Goal: Information Seeking & Learning: Learn about a topic

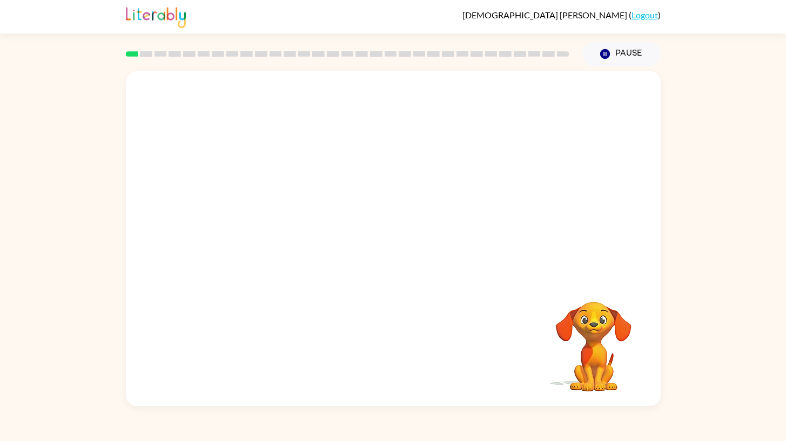
drag, startPoint x: 545, startPoint y: 279, endPoint x: 623, endPoint y: 366, distance: 117.0
click at [624, 366] on div "Your browser must support playing .mp4 files to use Literably. Please try using…" at bounding box center [393, 238] width 535 height 335
click at [415, 250] on button "button" at bounding box center [393, 244] width 69 height 39
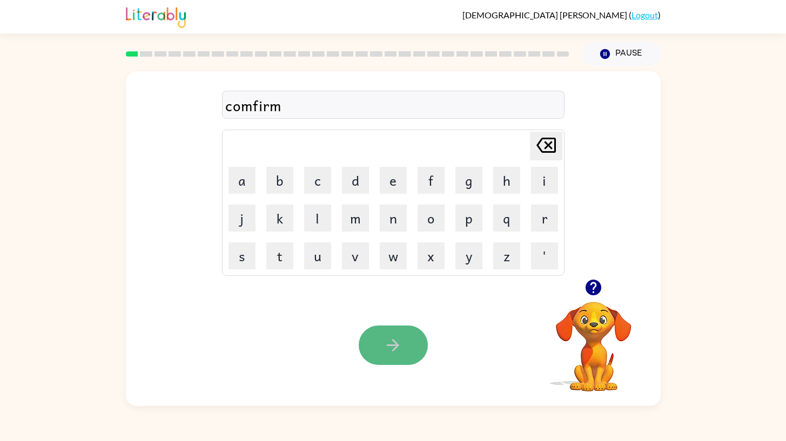
click at [412, 345] on button "button" at bounding box center [393, 345] width 69 height 39
click at [413, 345] on button "button" at bounding box center [393, 345] width 69 height 39
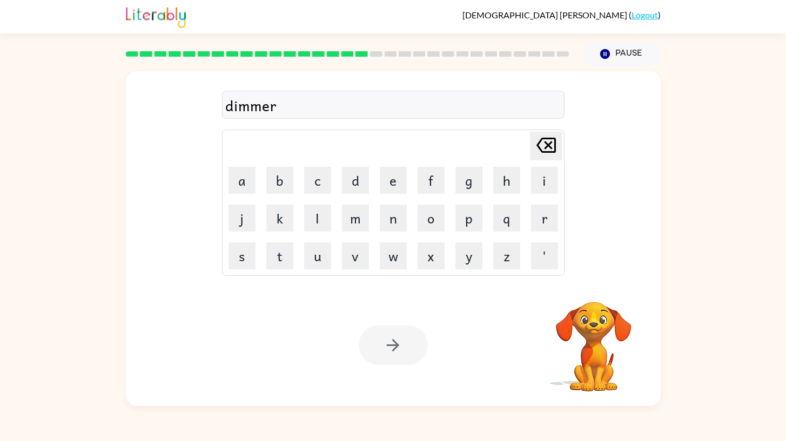
click at [396, 339] on div at bounding box center [393, 345] width 69 height 39
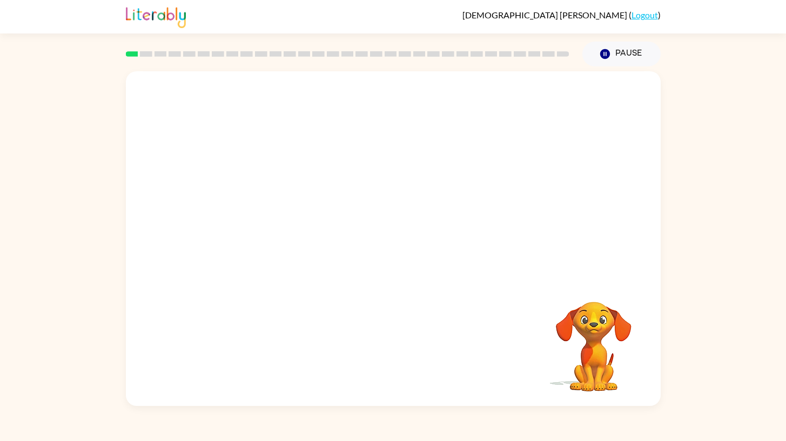
click at [257, 227] on video "Your browser must support playing .mp4 files to use Literably. Please try using…" at bounding box center [393, 175] width 535 height 208
click at [378, 255] on button "button" at bounding box center [393, 244] width 69 height 39
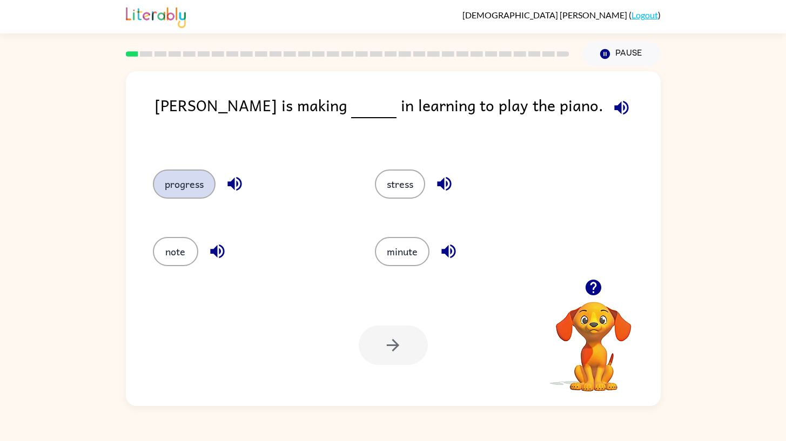
click at [190, 183] on button "progress" at bounding box center [184, 184] width 63 height 29
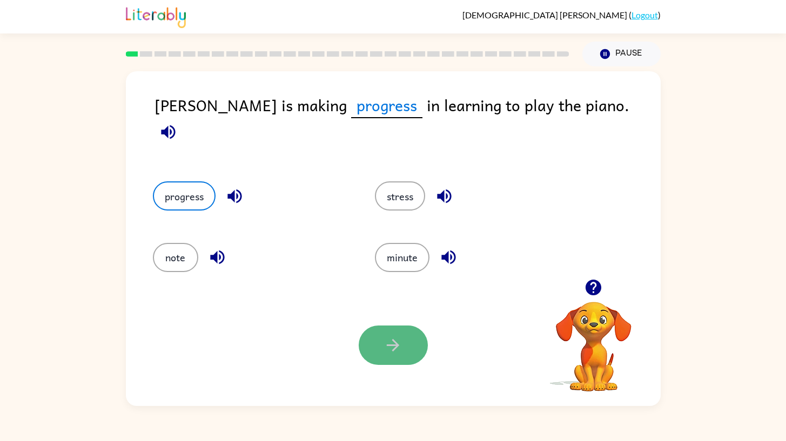
click at [384, 341] on icon "button" at bounding box center [392, 345] width 19 height 19
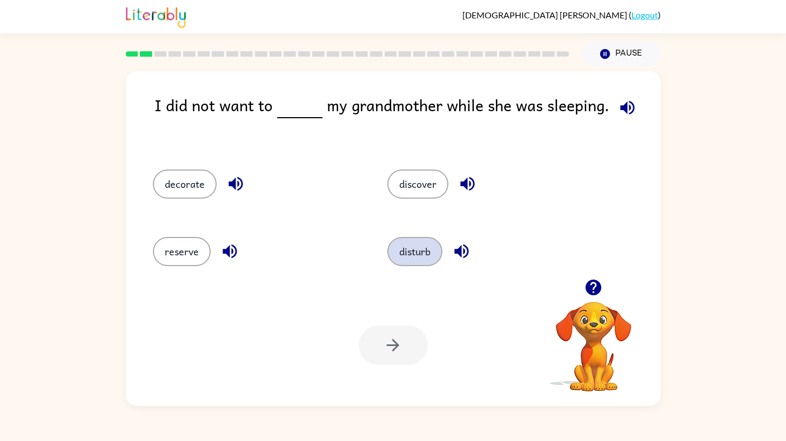
click at [421, 240] on button "disturb" at bounding box center [414, 251] width 55 height 29
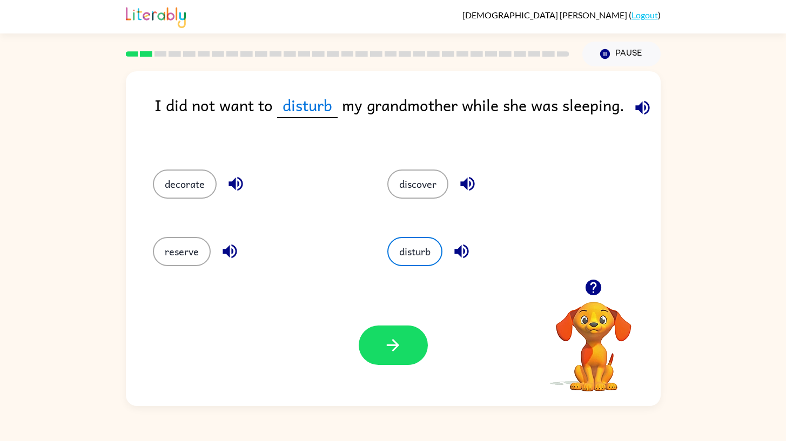
click at [395, 323] on div "Your browser must support playing .mp4 files to use Literably. Please try using…" at bounding box center [393, 346] width 535 height 122
click at [384, 368] on div "Your browser must support playing .mp4 files to use Literably. Please try using…" at bounding box center [393, 346] width 535 height 122
click at [384, 356] on button "button" at bounding box center [393, 345] width 69 height 39
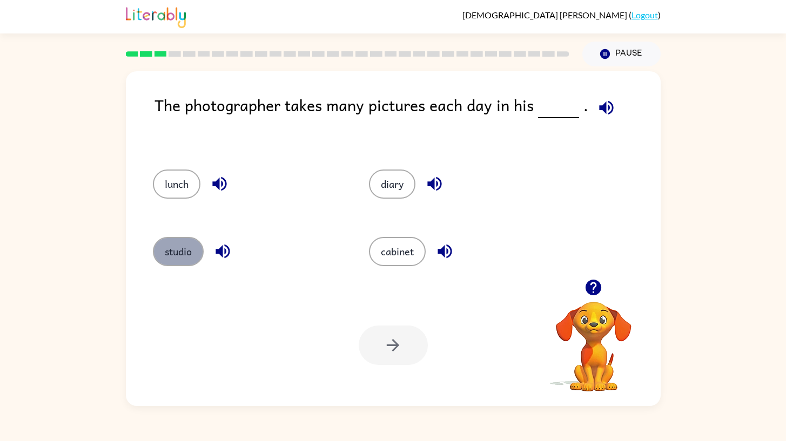
click at [178, 249] on button "studio" at bounding box center [178, 251] width 51 height 29
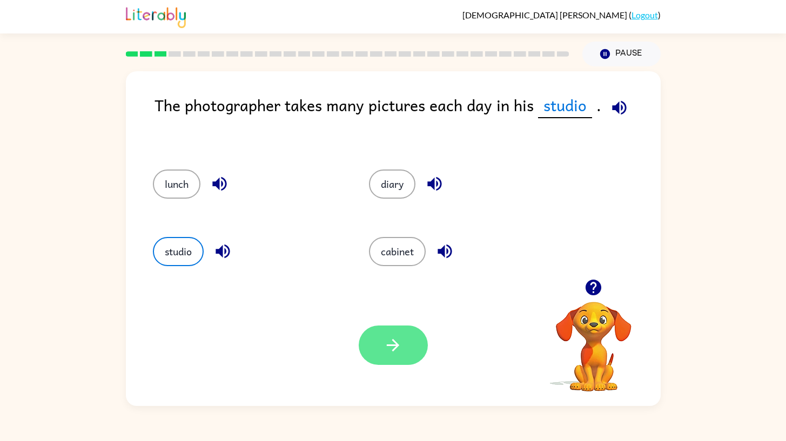
click at [387, 341] on icon "button" at bounding box center [392, 345] width 19 height 19
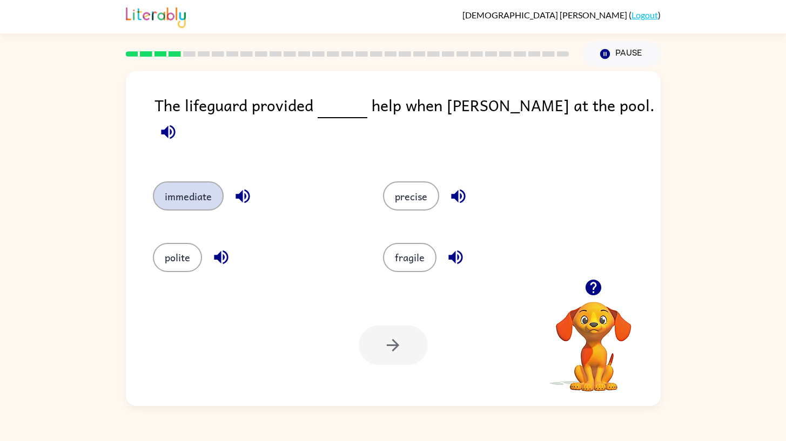
click at [190, 181] on button "immediate" at bounding box center [188, 195] width 71 height 29
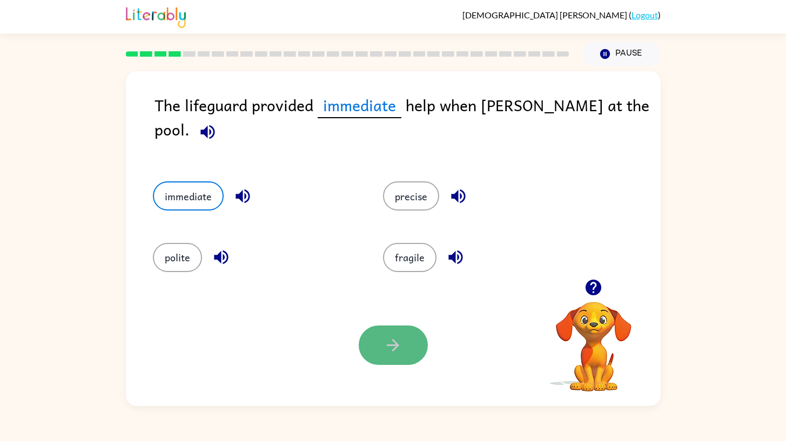
click at [393, 358] on button "button" at bounding box center [393, 345] width 69 height 39
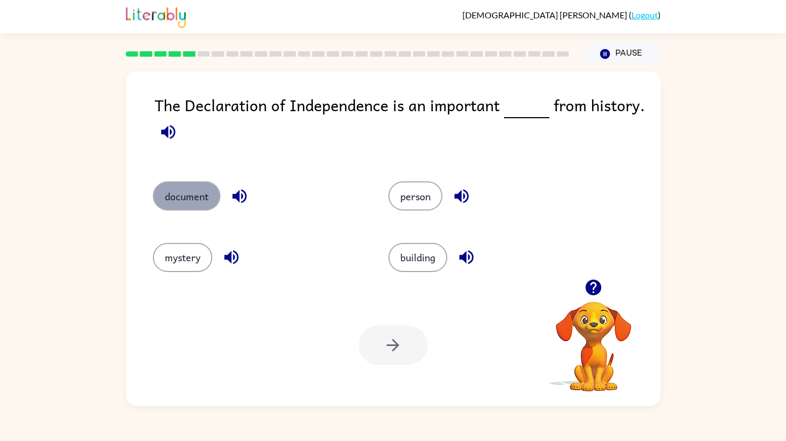
click at [192, 185] on button "document" at bounding box center [187, 195] width 68 height 29
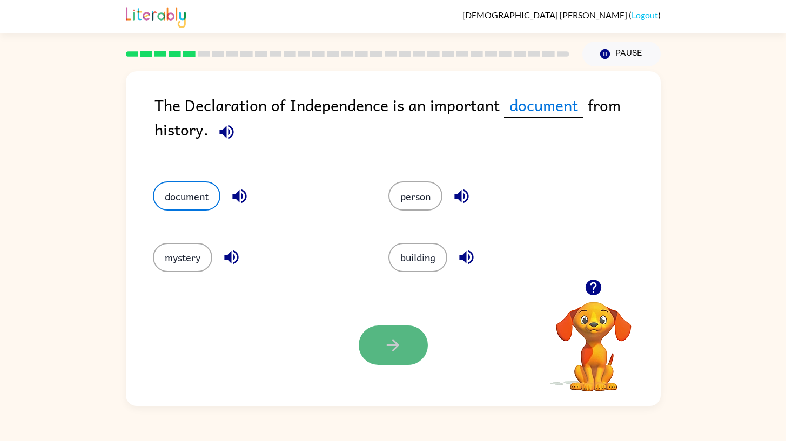
click at [398, 359] on button "button" at bounding box center [393, 345] width 69 height 39
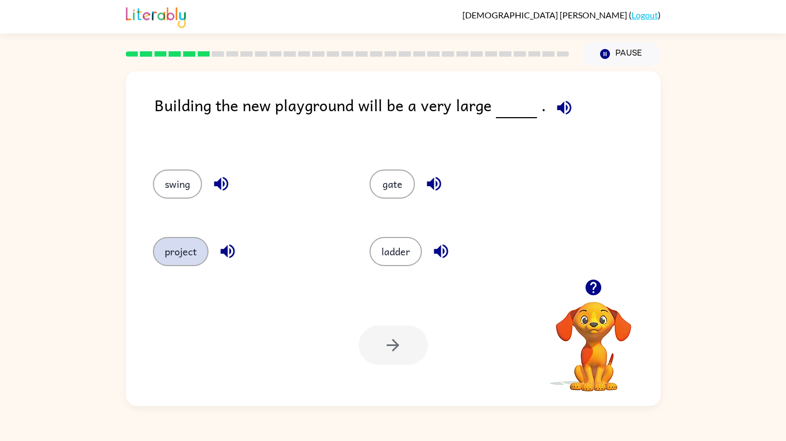
click at [198, 259] on button "project" at bounding box center [181, 251] width 56 height 29
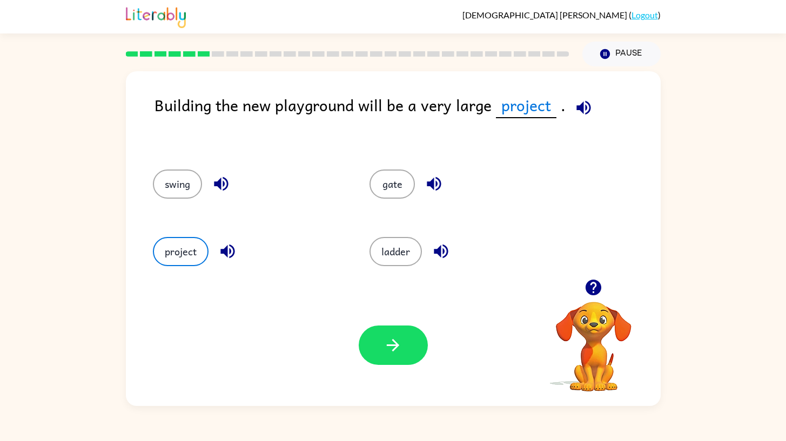
drag, startPoint x: 375, startPoint y: 361, endPoint x: 388, endPoint y: 372, distance: 16.5
click at [375, 361] on button "button" at bounding box center [393, 345] width 69 height 39
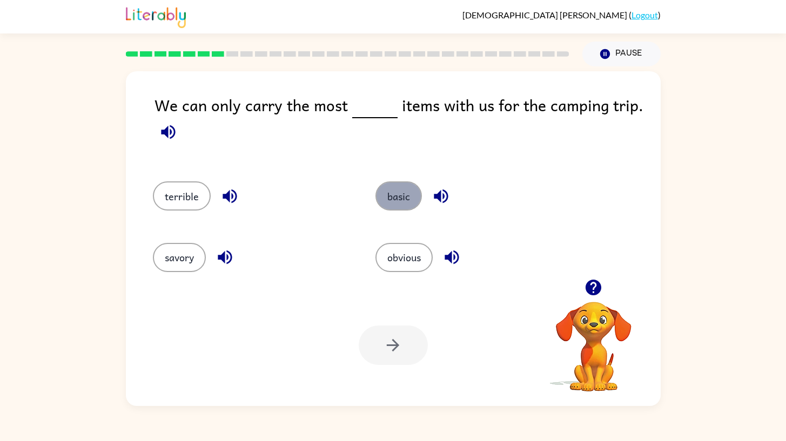
click at [393, 197] on button "basic" at bounding box center [398, 195] width 46 height 29
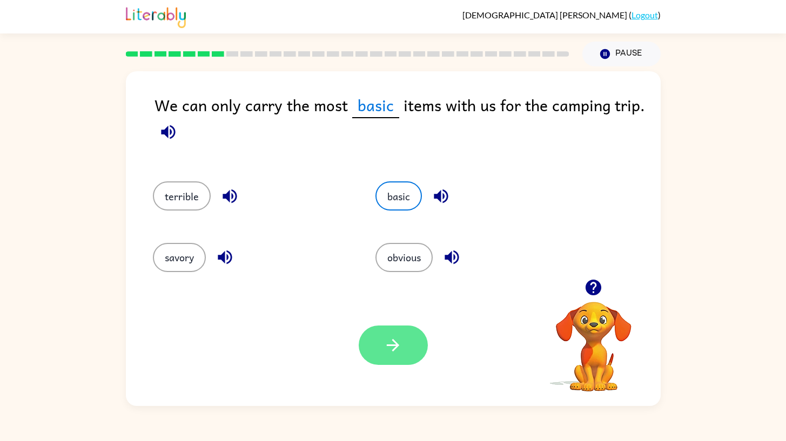
click at [381, 345] on button "button" at bounding box center [393, 345] width 69 height 39
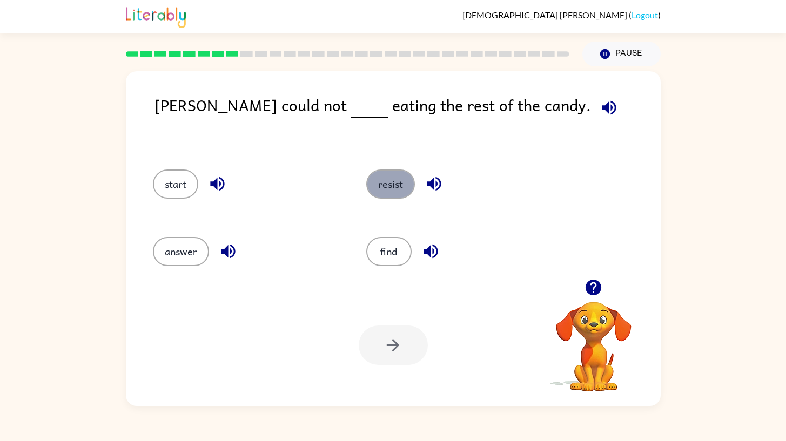
click at [380, 189] on button "resist" at bounding box center [390, 184] width 49 height 29
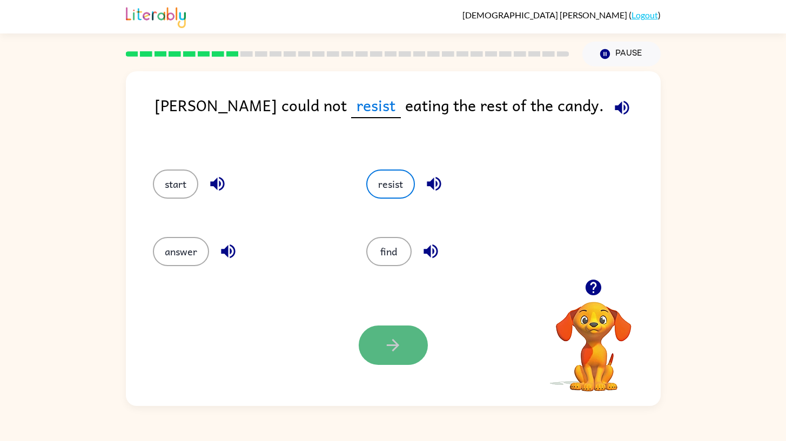
click at [395, 346] on icon "button" at bounding box center [392, 345] width 19 height 19
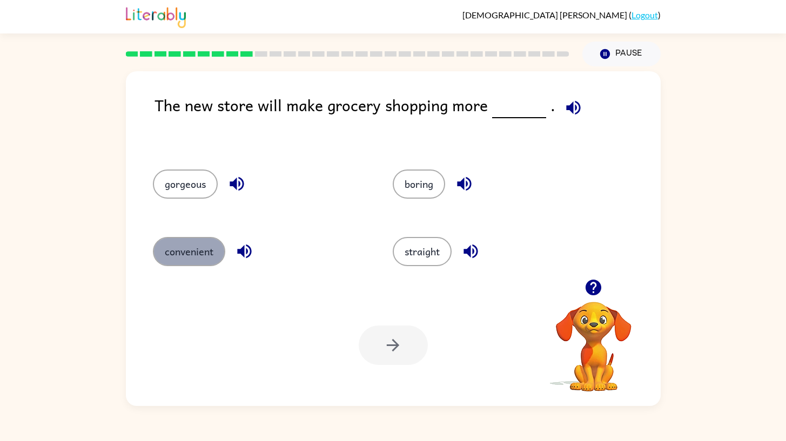
click at [196, 239] on button "convenient" at bounding box center [189, 251] width 72 height 29
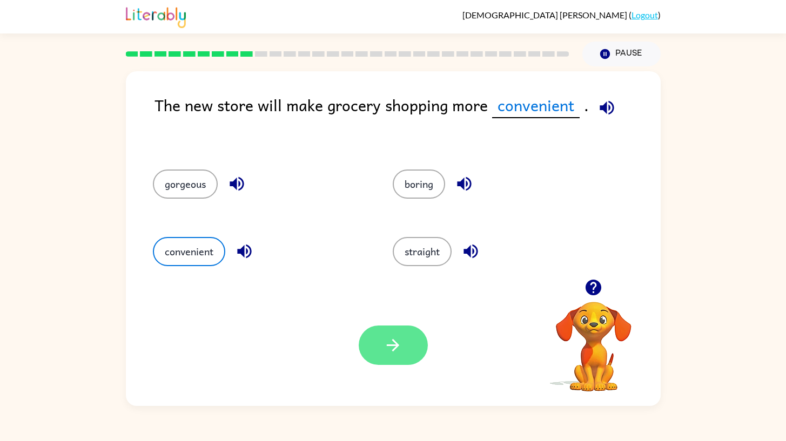
click at [383, 334] on button "button" at bounding box center [393, 345] width 69 height 39
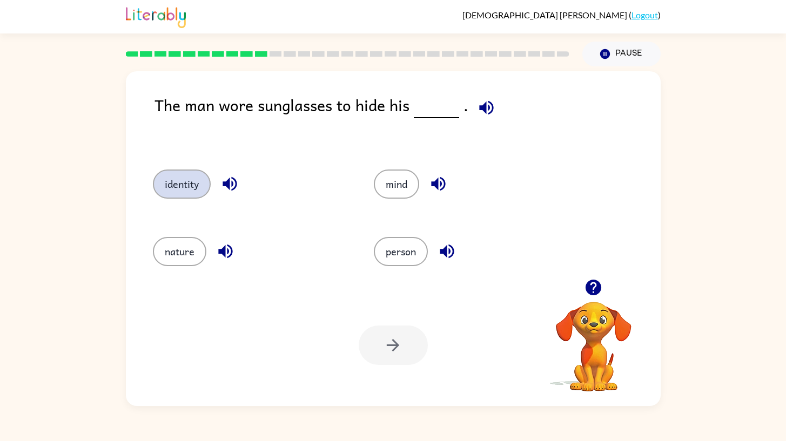
click at [166, 193] on button "identity" at bounding box center [182, 184] width 58 height 29
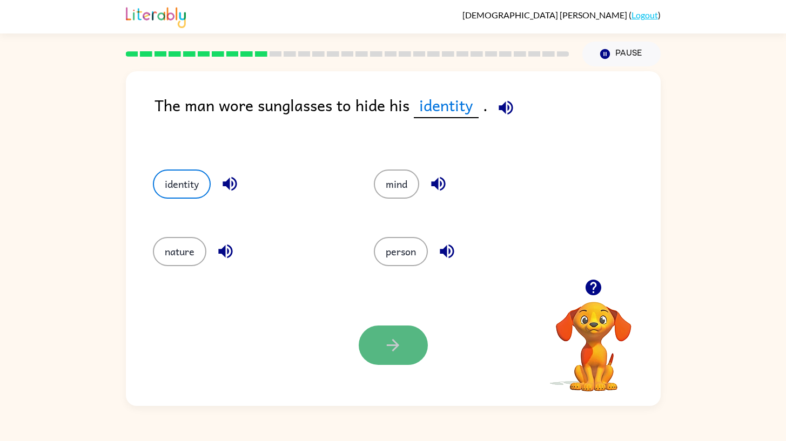
click at [417, 346] on button "button" at bounding box center [393, 345] width 69 height 39
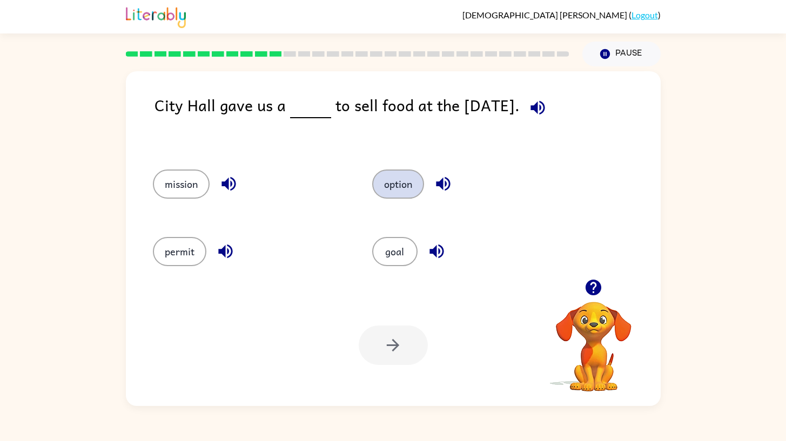
click at [403, 195] on button "option" at bounding box center [398, 184] width 52 height 29
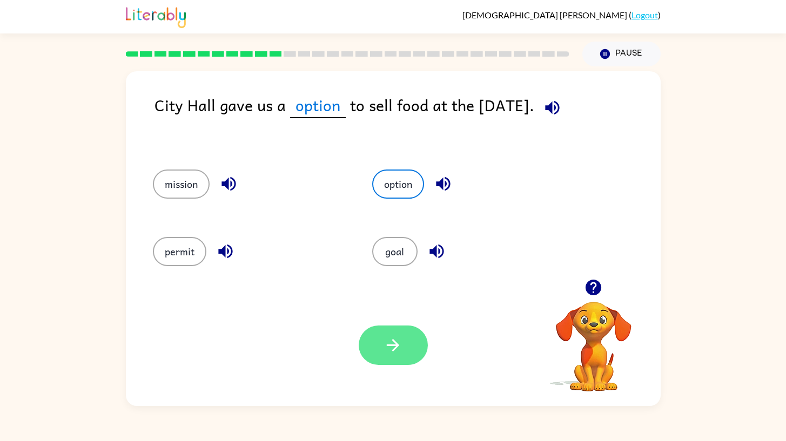
click at [405, 346] on button "button" at bounding box center [393, 345] width 69 height 39
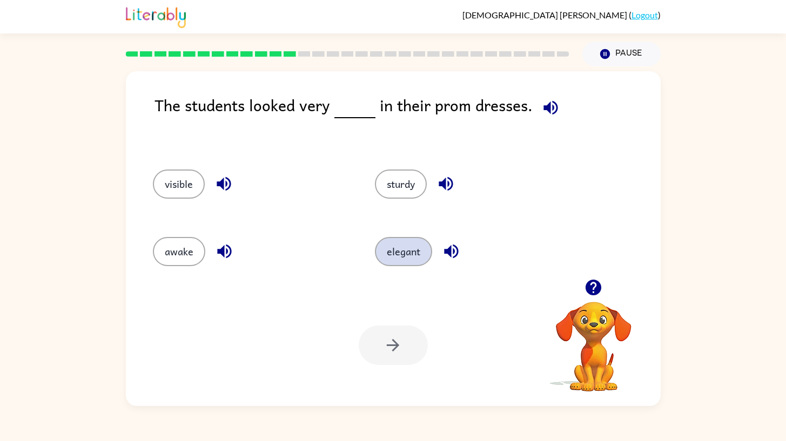
click at [400, 247] on button "elegant" at bounding box center [403, 251] width 57 height 29
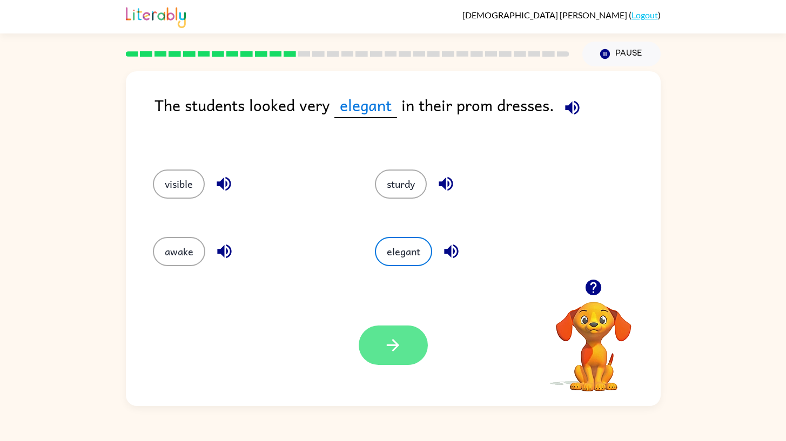
click at [366, 342] on button "button" at bounding box center [393, 345] width 69 height 39
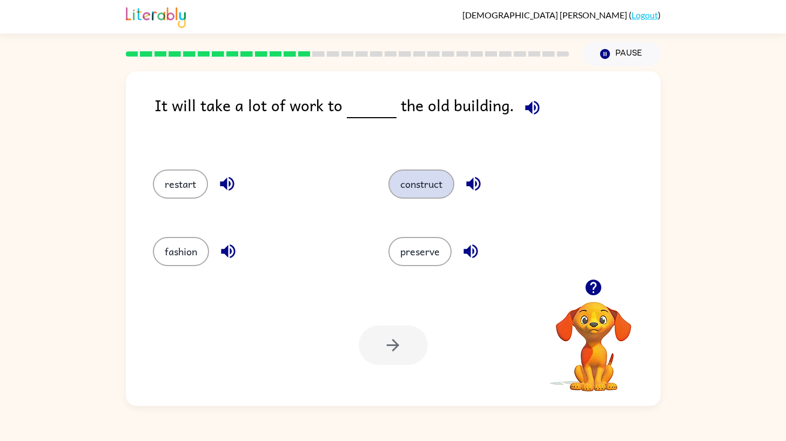
click at [433, 191] on button "construct" at bounding box center [421, 184] width 66 height 29
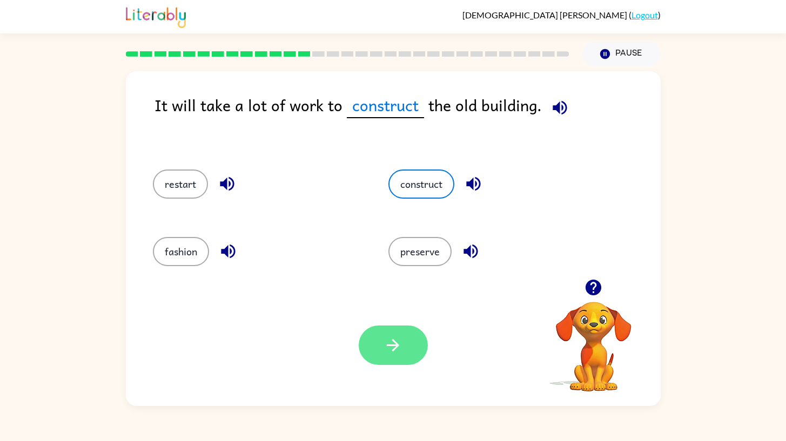
click at [407, 332] on button "button" at bounding box center [393, 345] width 69 height 39
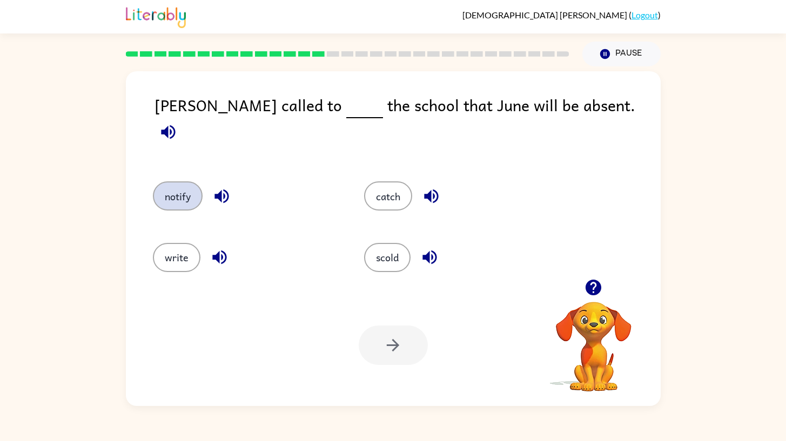
click at [174, 181] on button "notify" at bounding box center [178, 195] width 50 height 29
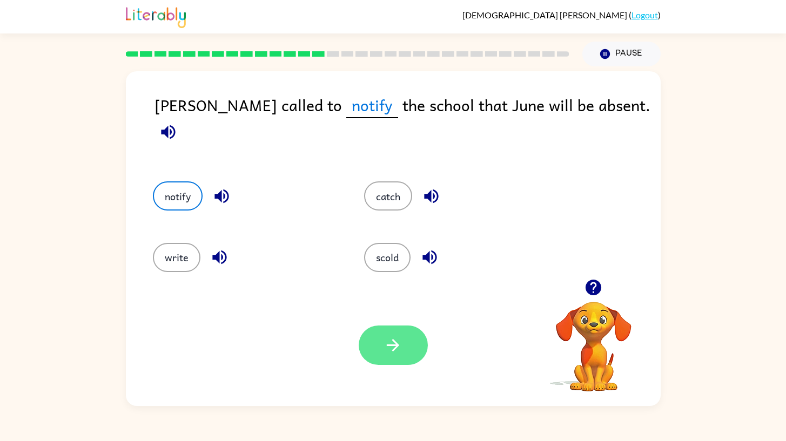
click at [403, 335] on button "button" at bounding box center [393, 345] width 69 height 39
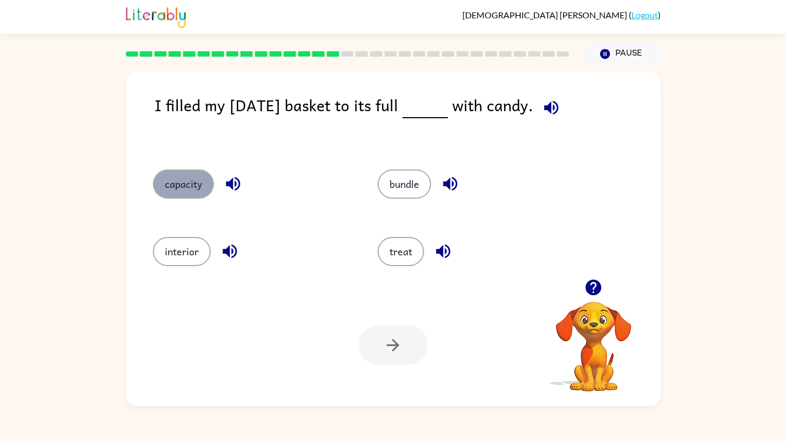
click at [197, 185] on button "capacity" at bounding box center [183, 184] width 61 height 29
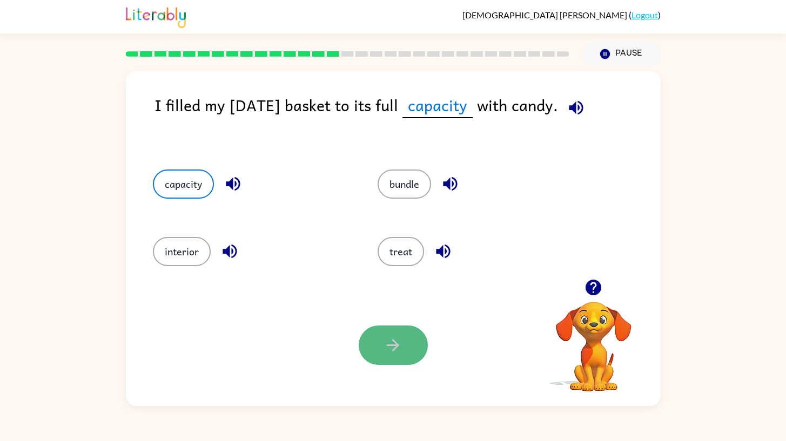
click at [395, 338] on icon "button" at bounding box center [392, 345] width 19 height 19
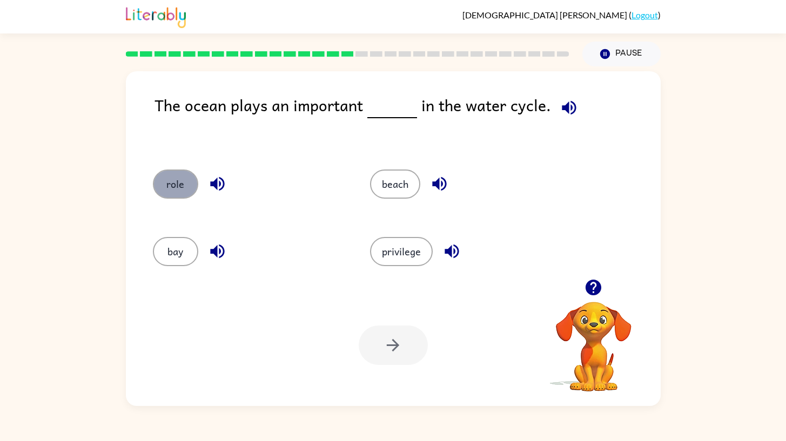
click at [165, 195] on button "role" at bounding box center [175, 184] width 45 height 29
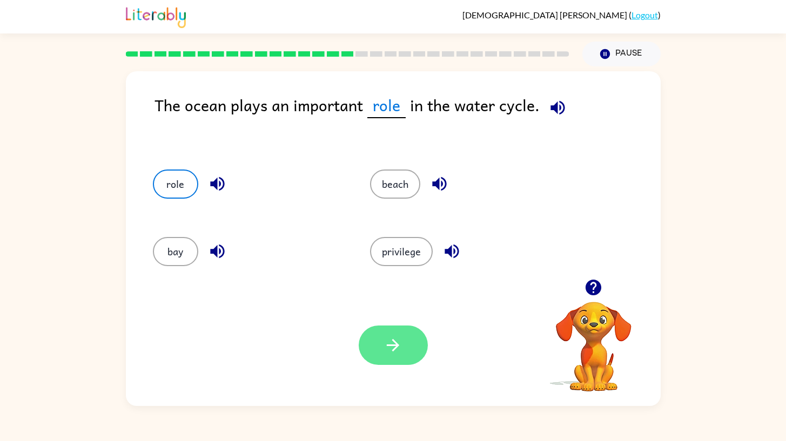
click at [410, 341] on button "button" at bounding box center [393, 345] width 69 height 39
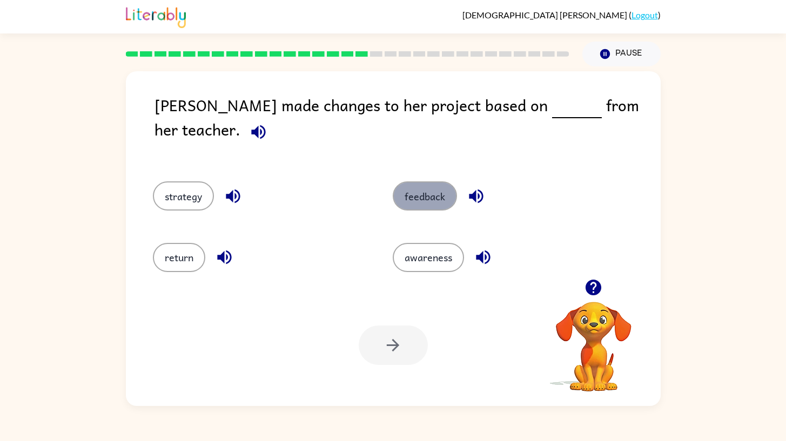
click at [439, 184] on button "feedback" at bounding box center [425, 195] width 64 height 29
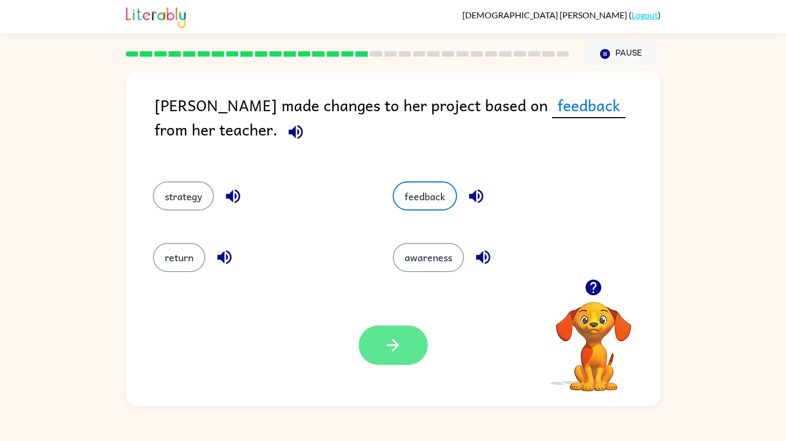
click at [396, 346] on icon "button" at bounding box center [393, 345] width 12 height 12
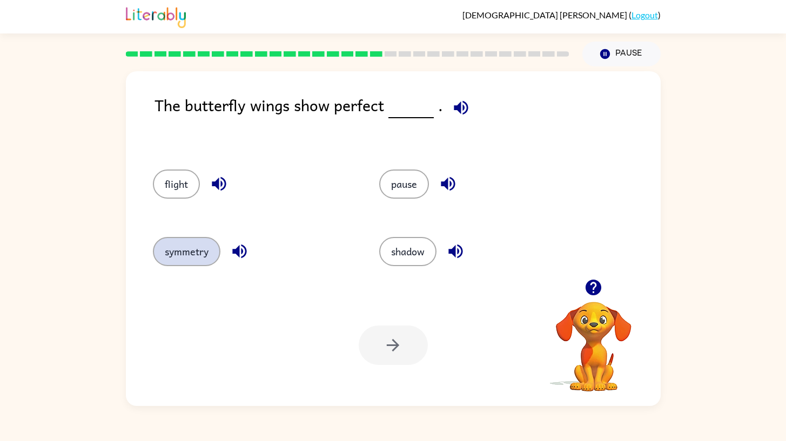
click at [189, 253] on button "symmetry" at bounding box center [187, 251] width 68 height 29
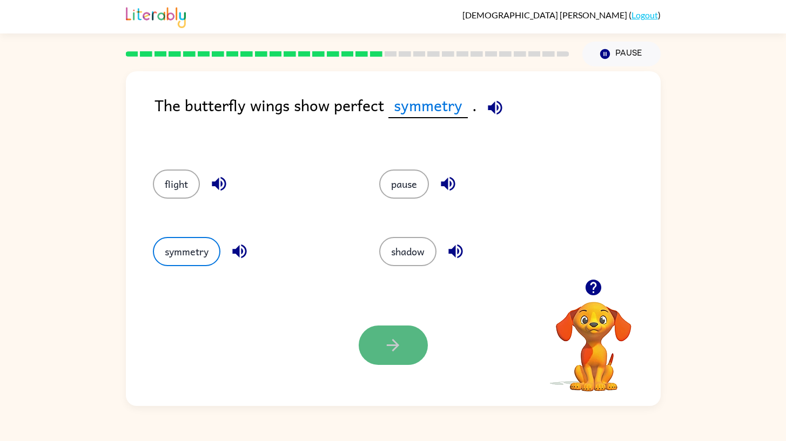
click at [369, 334] on button "button" at bounding box center [393, 345] width 69 height 39
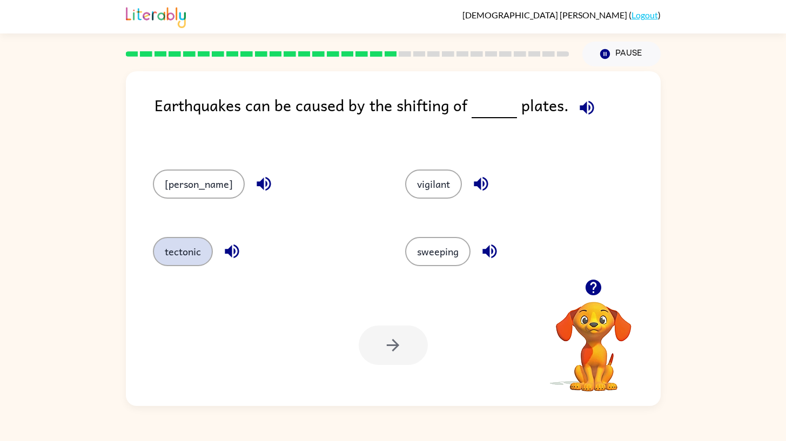
click at [186, 247] on button "tectonic" at bounding box center [183, 251] width 60 height 29
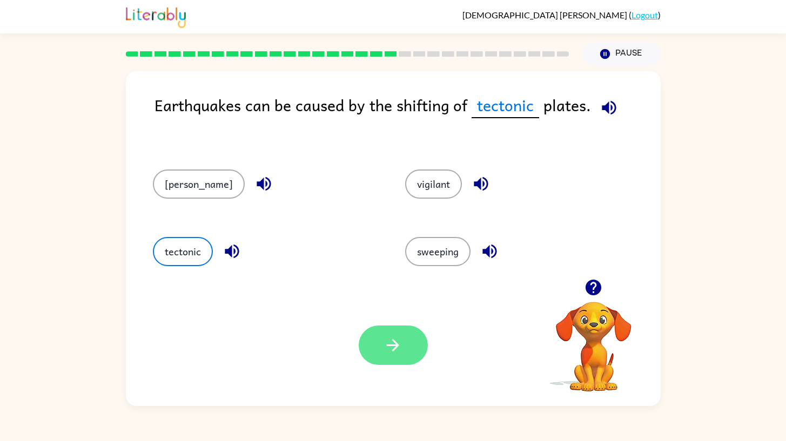
click at [386, 345] on icon "button" at bounding box center [392, 345] width 19 height 19
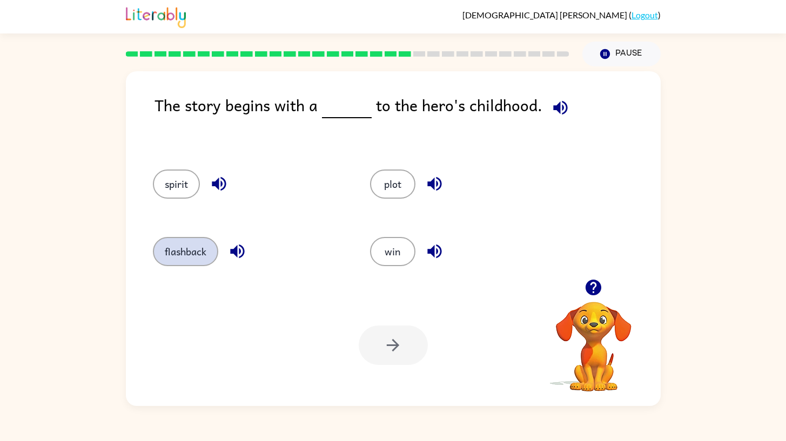
click at [188, 251] on button "flashback" at bounding box center [185, 251] width 65 height 29
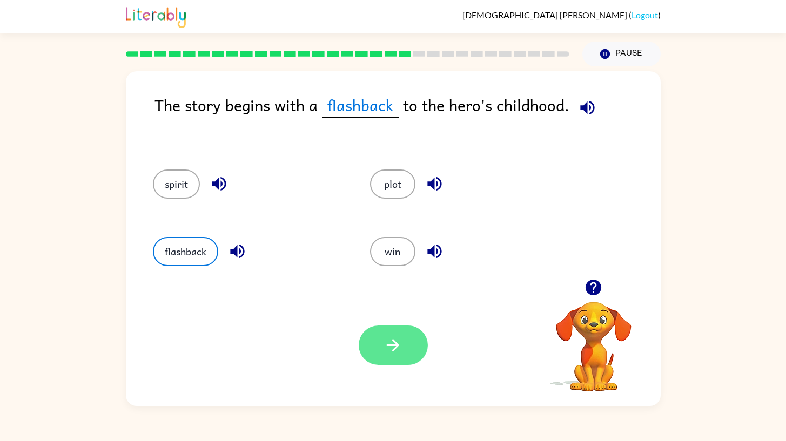
click at [391, 354] on icon "button" at bounding box center [392, 345] width 19 height 19
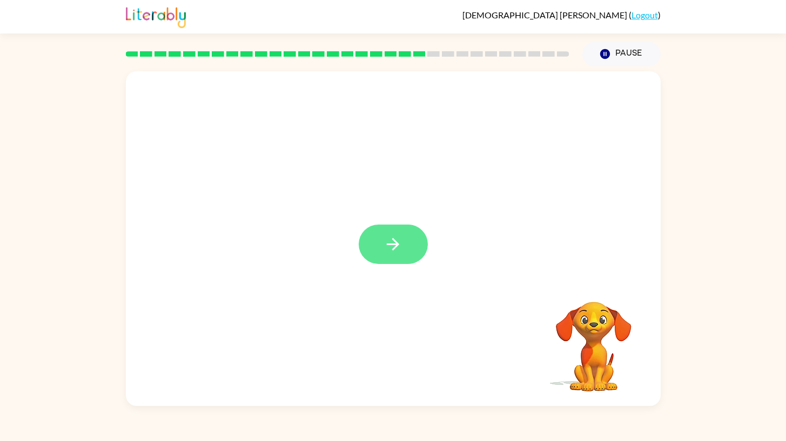
click at [393, 241] on icon "button" at bounding box center [392, 244] width 19 height 19
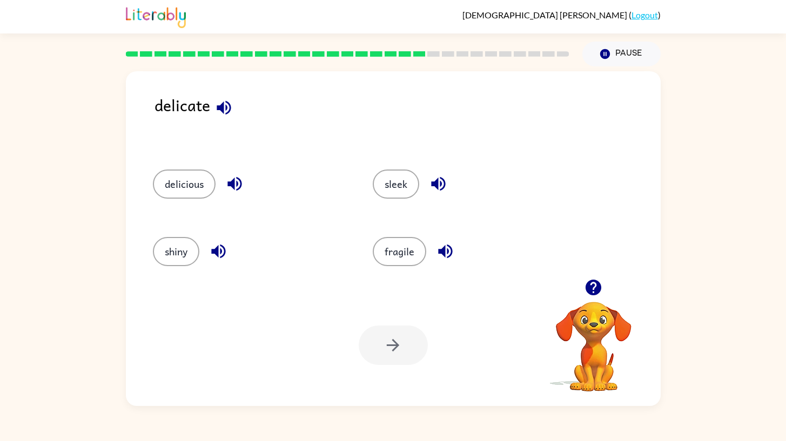
click at [224, 110] on icon "button" at bounding box center [223, 107] width 19 height 19
click at [400, 250] on button "fragile" at bounding box center [399, 251] width 53 height 29
click at [387, 342] on icon "button" at bounding box center [392, 345] width 19 height 19
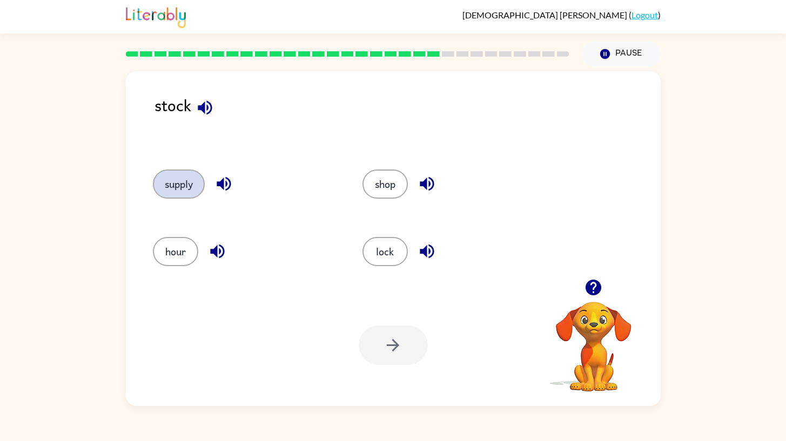
click at [171, 184] on button "supply" at bounding box center [179, 184] width 52 height 29
click at [371, 339] on button "button" at bounding box center [393, 345] width 69 height 39
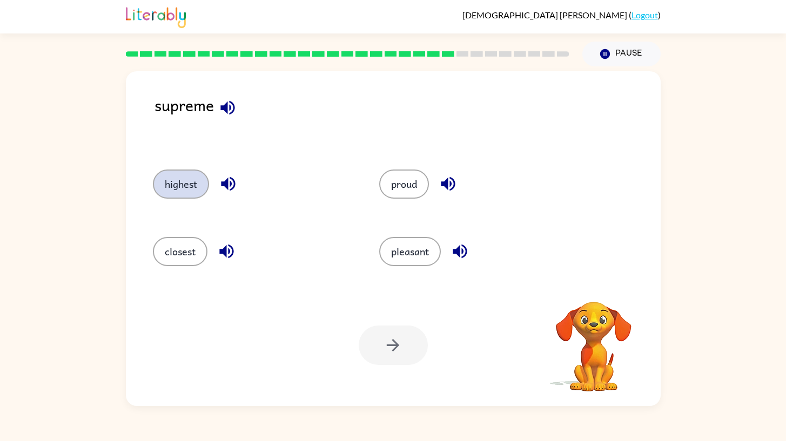
click at [192, 191] on button "highest" at bounding box center [181, 184] width 56 height 29
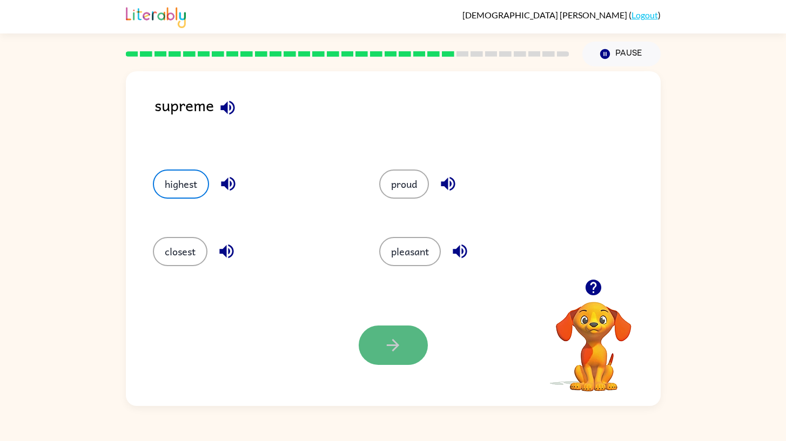
click at [407, 338] on button "button" at bounding box center [393, 345] width 69 height 39
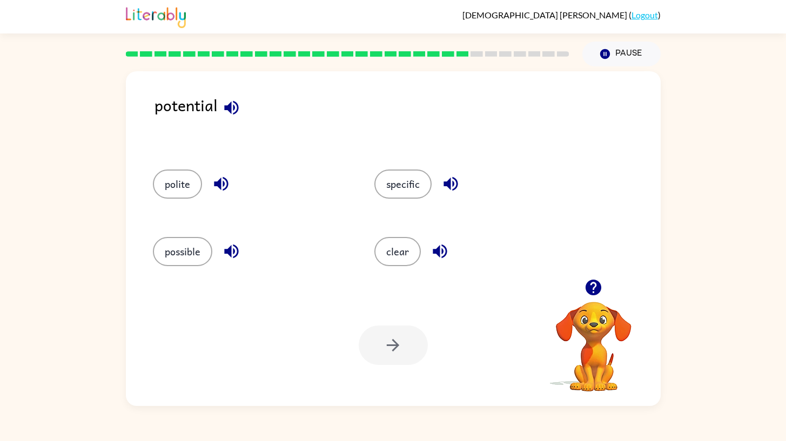
click at [249, 102] on div "potential" at bounding box center [407, 120] width 506 height 55
click at [230, 102] on icon "button" at bounding box center [231, 107] width 19 height 19
click at [235, 253] on icon "button" at bounding box center [231, 251] width 19 height 19
click at [181, 244] on button "possible" at bounding box center [182, 251] width 59 height 29
click at [419, 356] on button "button" at bounding box center [393, 345] width 69 height 39
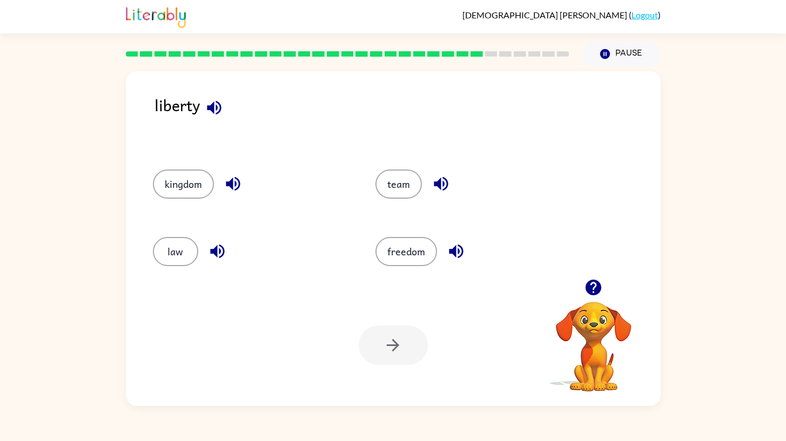
click at [218, 101] on icon "button" at bounding box center [214, 107] width 19 height 19
click at [454, 248] on icon "button" at bounding box center [456, 252] width 14 height 14
click at [420, 253] on button "freedom" at bounding box center [406, 251] width 62 height 29
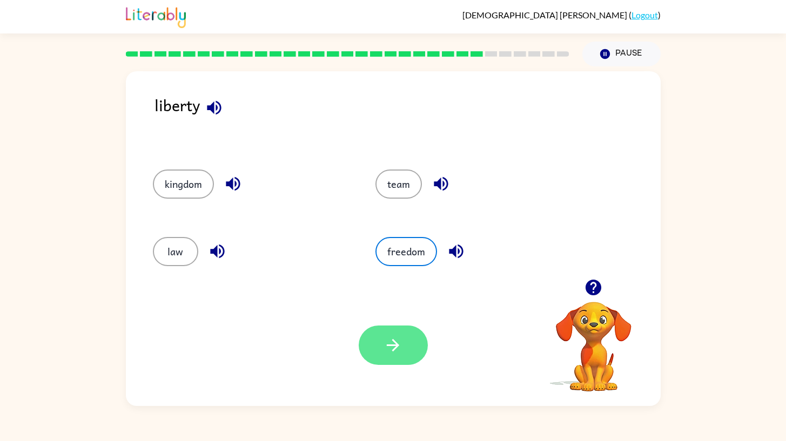
click at [389, 348] on icon "button" at bounding box center [392, 345] width 19 height 19
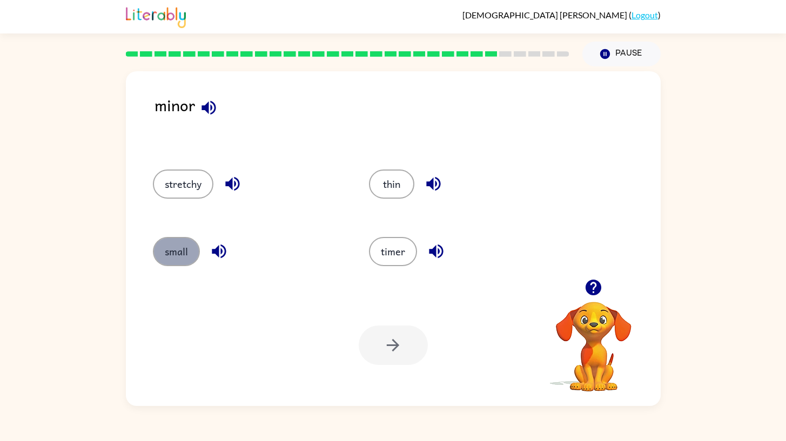
click at [170, 254] on button "small" at bounding box center [176, 251] width 47 height 29
click at [385, 355] on button "button" at bounding box center [393, 345] width 69 height 39
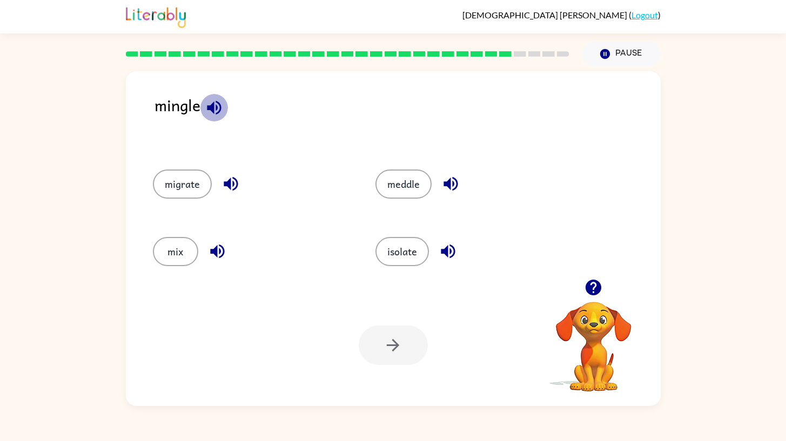
click at [212, 118] on button "button" at bounding box center [214, 108] width 28 height 28
click at [212, 112] on icon "button" at bounding box center [214, 107] width 19 height 19
click at [214, 110] on icon "button" at bounding box center [214, 107] width 19 height 19
click at [216, 109] on icon "button" at bounding box center [214, 107] width 14 height 14
click at [177, 257] on button "mix" at bounding box center [175, 251] width 45 height 29
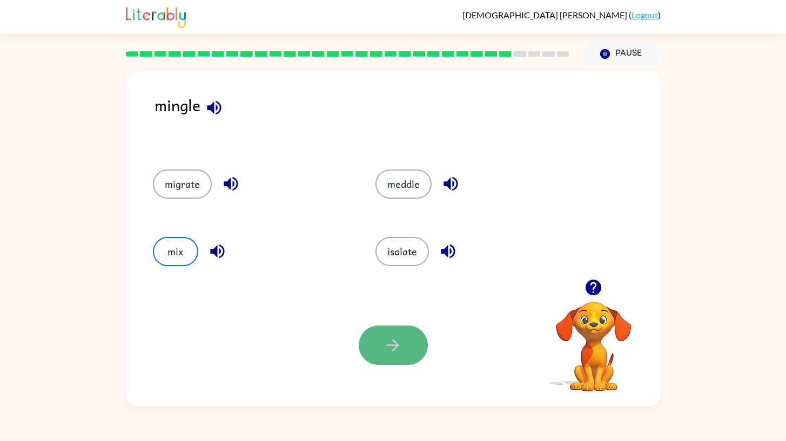
click at [370, 347] on button "button" at bounding box center [393, 345] width 69 height 39
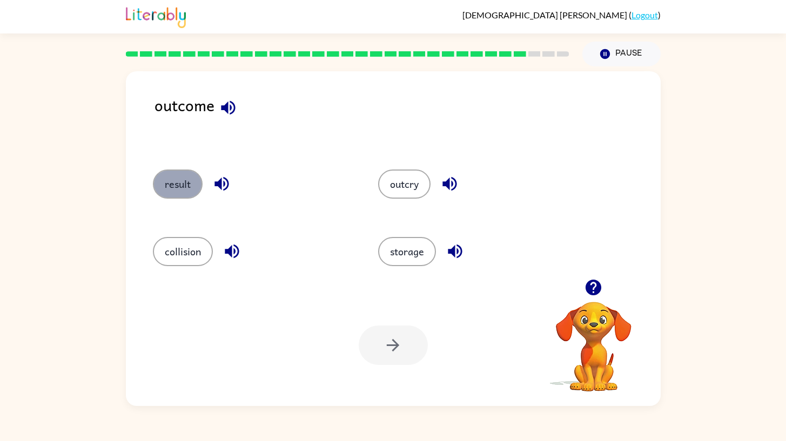
click at [181, 191] on button "result" at bounding box center [178, 184] width 50 height 29
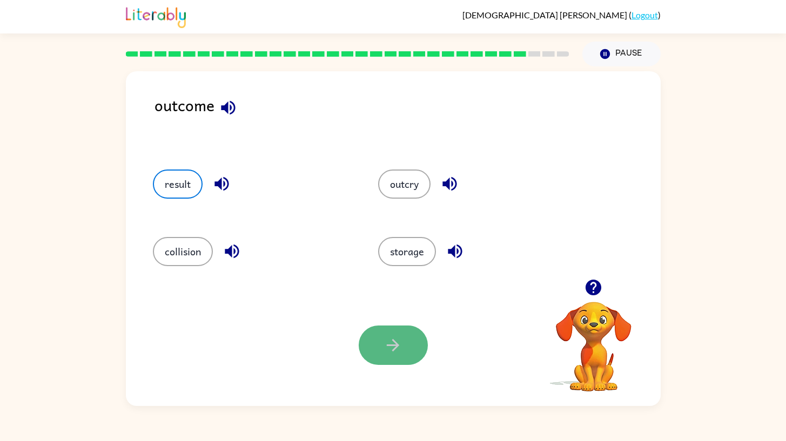
click at [395, 337] on icon "button" at bounding box center [392, 345] width 19 height 19
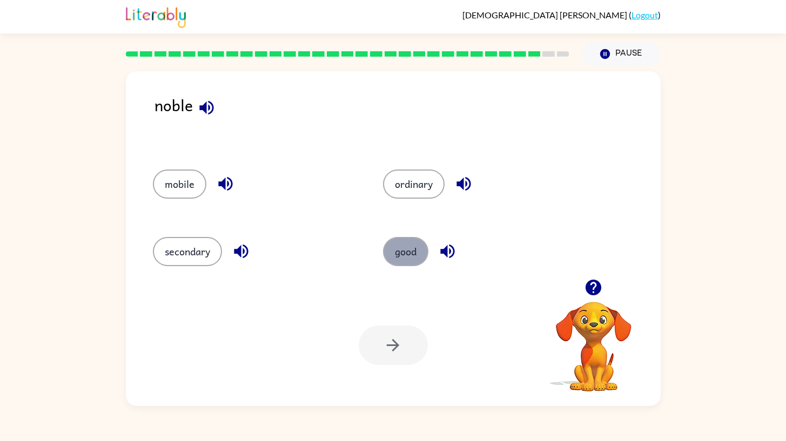
click at [413, 257] on button "good" at bounding box center [405, 251] width 45 height 29
click at [415, 360] on button "button" at bounding box center [393, 345] width 69 height 39
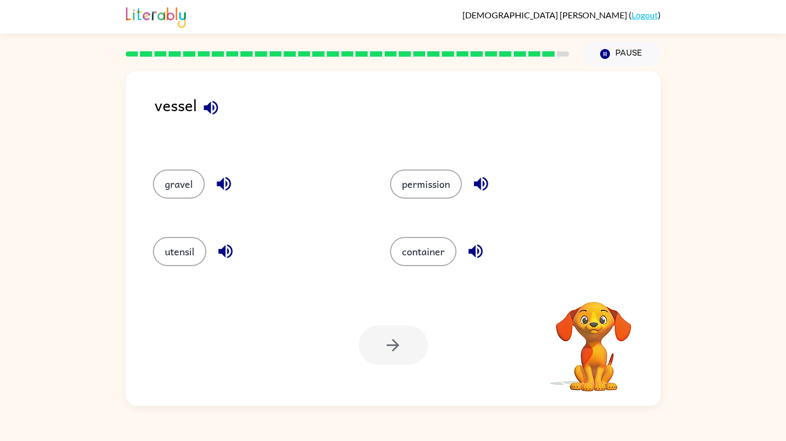
click at [213, 102] on icon "button" at bounding box center [211, 107] width 14 height 14
click at [225, 185] on icon "button" at bounding box center [224, 184] width 14 height 14
click at [226, 249] on icon "button" at bounding box center [225, 251] width 19 height 19
click at [475, 179] on icon "button" at bounding box center [481, 183] width 19 height 19
click at [478, 240] on button "button" at bounding box center [476, 252] width 28 height 28
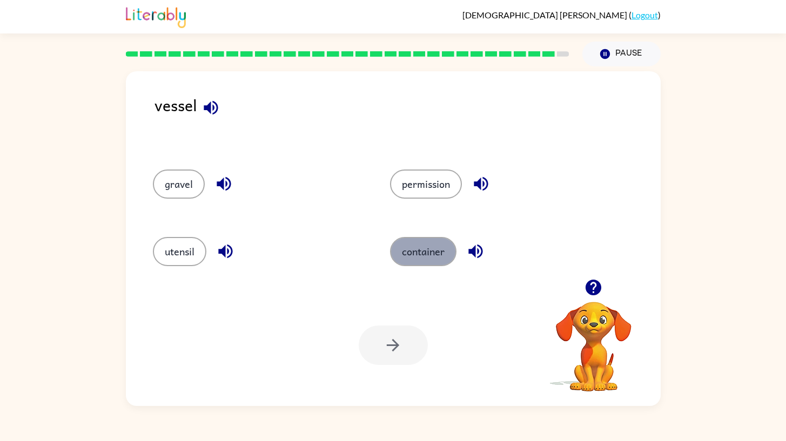
click at [443, 260] on button "container" at bounding box center [423, 251] width 66 height 29
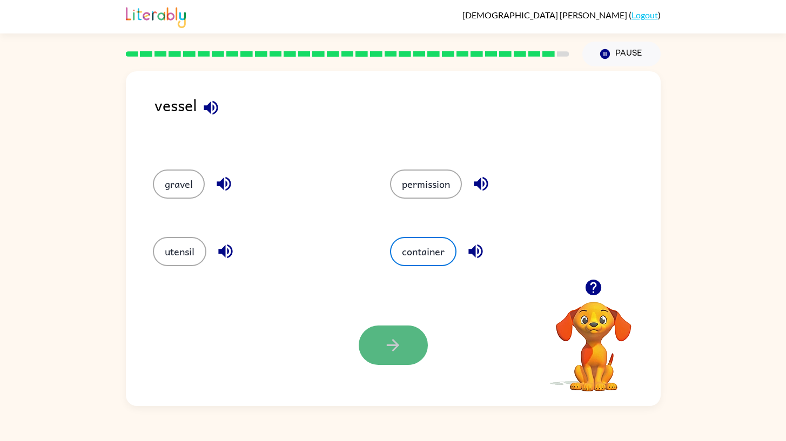
click at [399, 354] on icon "button" at bounding box center [392, 345] width 19 height 19
